Goal: Task Accomplishment & Management: Use online tool/utility

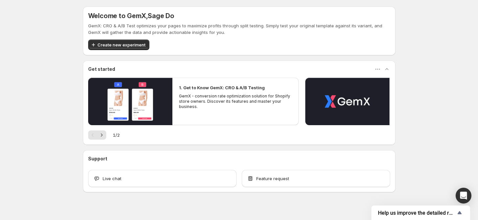
scroll to position [8, 0]
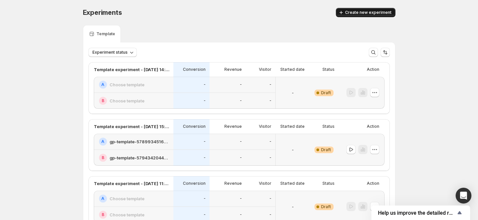
click at [342, 10] on icon "button" at bounding box center [341, 12] width 7 height 7
